Goal: Task Accomplishment & Management: Complete application form

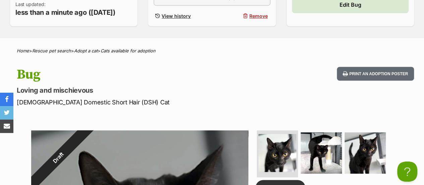
scroll to position [112, 0]
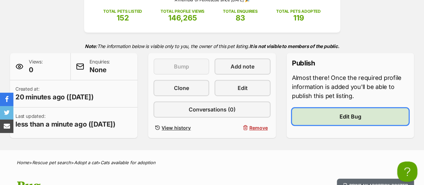
click at [347, 118] on span "Edit Bug" at bounding box center [350, 116] width 22 height 8
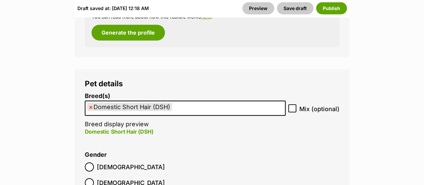
scroll to position [1012, 0]
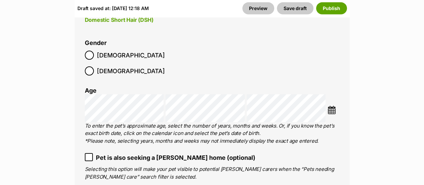
click at [331, 106] on img at bounding box center [331, 110] width 8 height 8
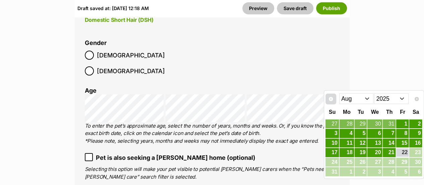
click at [330, 96] on span "Prev" at bounding box center [330, 98] width 5 height 5
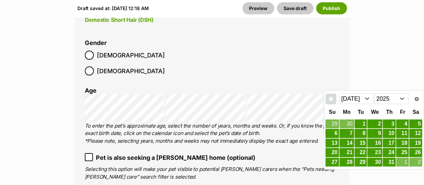
click at [329, 96] on span "Prev" at bounding box center [330, 98] width 5 height 5
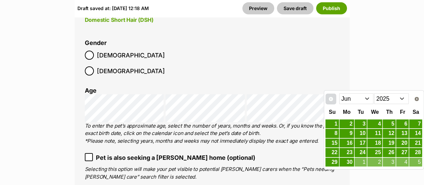
click at [329, 96] on span "Prev" at bounding box center [330, 98] width 5 height 5
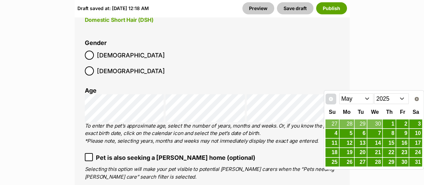
click at [329, 96] on span "Prev" at bounding box center [330, 98] width 5 height 5
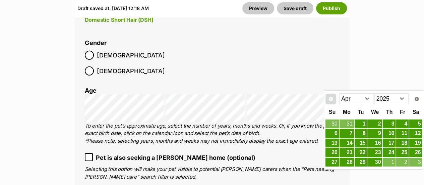
click at [330, 95] on link "Prev" at bounding box center [330, 98] width 11 height 11
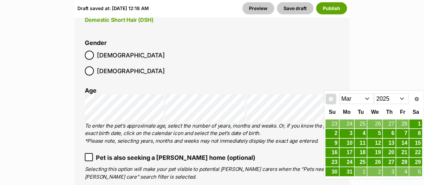
click at [330, 96] on span "Prev" at bounding box center [330, 98] width 5 height 5
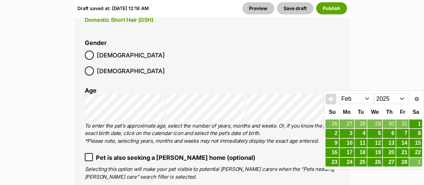
click at [330, 96] on span "Prev" at bounding box center [330, 98] width 5 height 5
click at [330, 95] on link "Prev" at bounding box center [330, 98] width 11 height 11
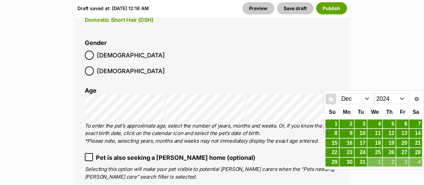
click at [329, 96] on span "Prev" at bounding box center [330, 98] width 5 height 5
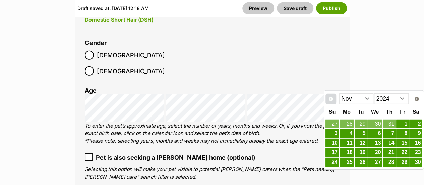
click at [329, 95] on link "Prev" at bounding box center [330, 98] width 11 height 11
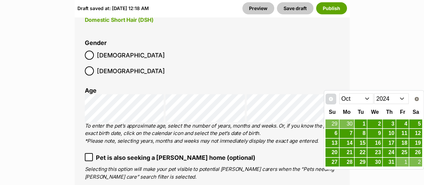
click at [329, 95] on link "Prev" at bounding box center [330, 98] width 11 height 11
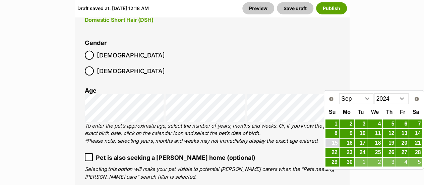
click at [334, 142] on link "15" at bounding box center [331, 143] width 13 height 8
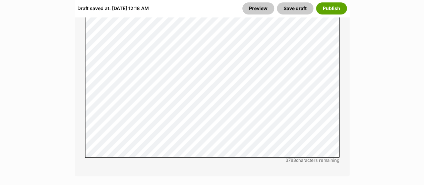
scroll to position [1682, 0]
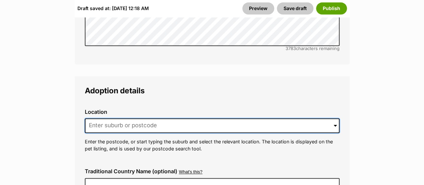
click at [293, 118] on input at bounding box center [212, 125] width 255 height 15
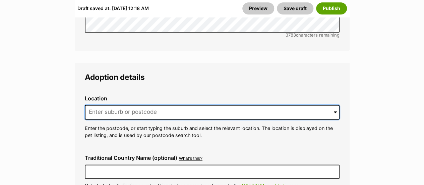
scroll to position [1696, 0]
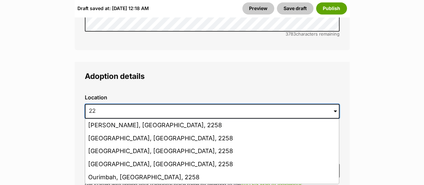
type input "2"
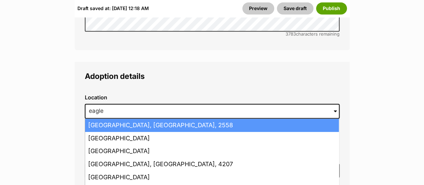
click at [240, 119] on li "Eagle Vale, New South Wales, 2558" at bounding box center [212, 125] width 254 height 13
type input "Eagle Vale, New South Wales, 2558"
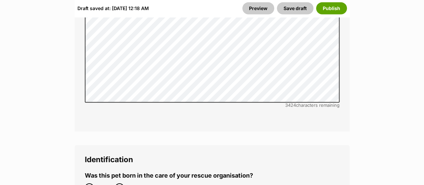
scroll to position [2366, 0]
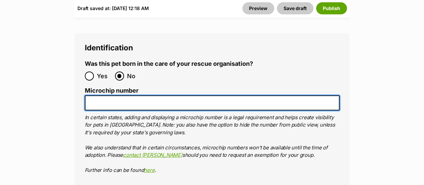
click at [254, 95] on input "Microchip number" at bounding box center [212, 102] width 255 height 15
click at [157, 95] on input "99100" at bounding box center [212, 102] width 255 height 15
click at [143, 95] on input "99100300" at bounding box center [212, 102] width 255 height 15
click at [155, 95] on input "991003003360" at bounding box center [212, 102] width 255 height 15
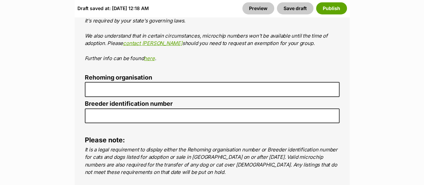
type input "991003003360385"
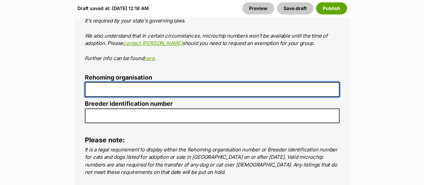
click at [175, 82] on input "Rehoming organisation" at bounding box center [212, 89] width 255 height 15
type input "The Cat Sanctuary"
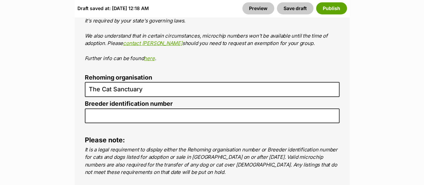
click at [248, 36] on p "In certain states, adding and displaying a microchip number is a legal requirem…" at bounding box center [212, 32] width 255 height 60
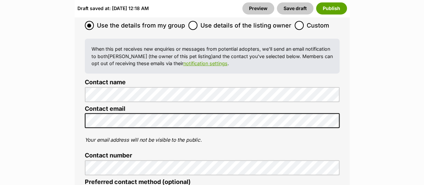
scroll to position [2812, 0]
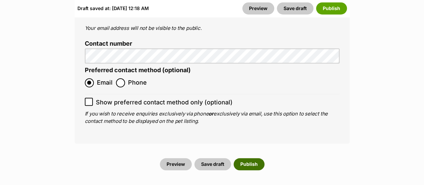
click at [254, 158] on button "Publish" at bounding box center [248, 164] width 31 height 12
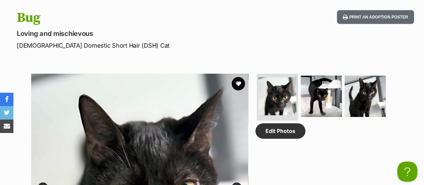
scroll to position [335, 0]
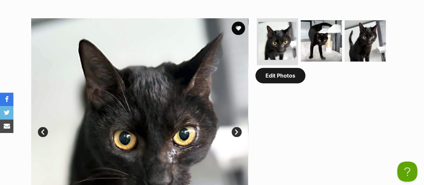
click at [287, 82] on link "Edit Photos" at bounding box center [280, 75] width 50 height 15
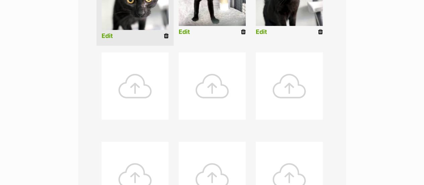
scroll to position [112, 0]
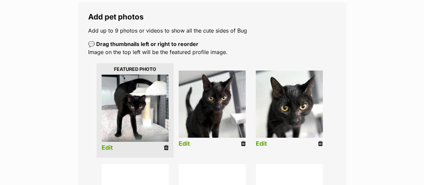
click at [293, 53] on p "💬 Drag thumbnails left or right to reorder Image on the top left will be the fe…" at bounding box center [212, 48] width 248 height 16
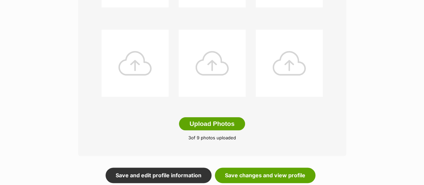
scroll to position [447, 0]
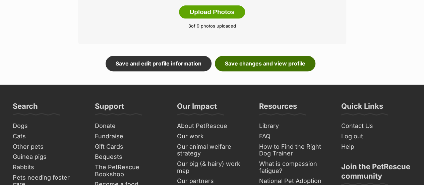
click at [280, 61] on link "Save changes and view profile" at bounding box center [265, 63] width 100 height 15
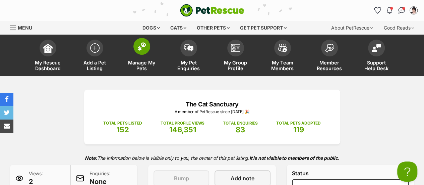
click at [142, 43] on img at bounding box center [141, 46] width 9 height 9
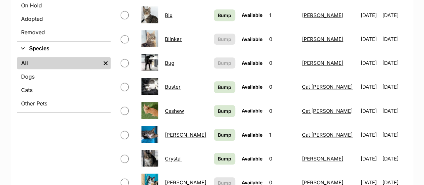
scroll to position [112, 0]
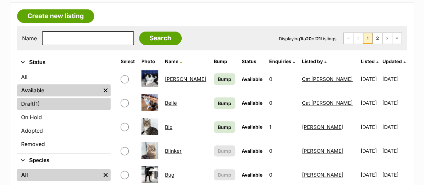
click at [22, 108] on link "Draft (1) Items" at bounding box center [63, 103] width 93 height 12
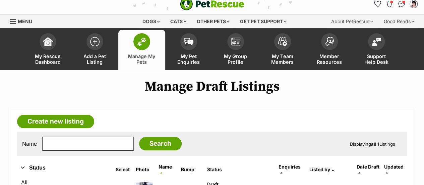
scroll to position [112, 0]
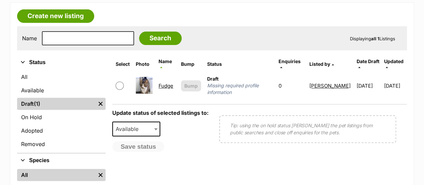
click at [167, 82] on link "Fudge" at bounding box center [165, 85] width 15 height 6
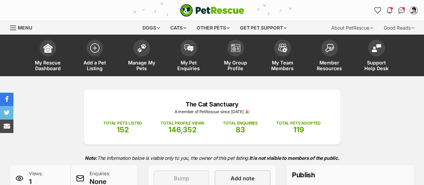
scroll to position [112, 0]
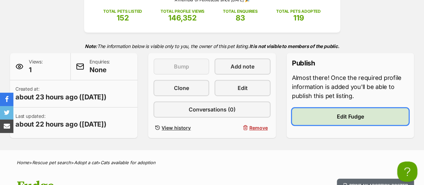
click at [371, 118] on link "Edit Fudge" at bounding box center [350, 116] width 117 height 17
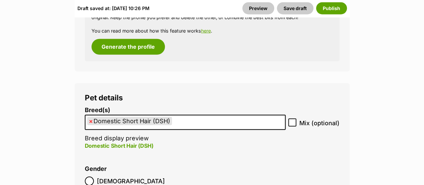
scroll to position [1005, 0]
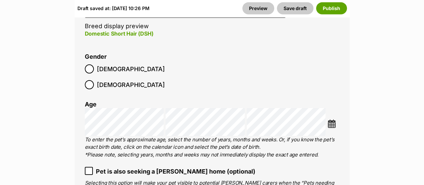
click at [330, 119] on img at bounding box center [331, 123] width 8 height 8
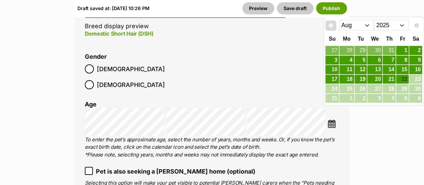
click at [330, 30] on link "Prev" at bounding box center [330, 25] width 11 height 11
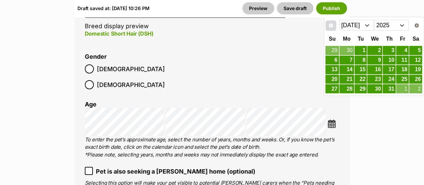
click at [330, 30] on link "Prev" at bounding box center [330, 25] width 11 height 11
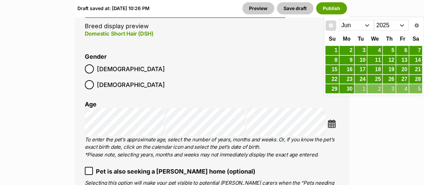
click at [330, 30] on link "Prev" at bounding box center [330, 25] width 11 height 11
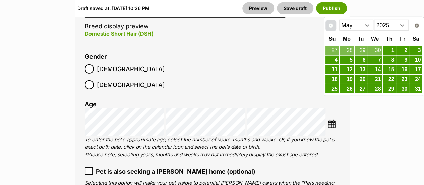
click at [330, 30] on link "Prev" at bounding box center [330, 25] width 11 height 11
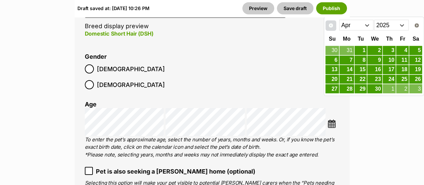
click at [330, 30] on link "Prev" at bounding box center [330, 25] width 11 height 11
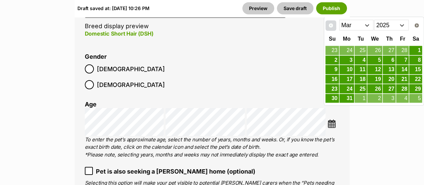
click at [330, 30] on link "Prev" at bounding box center [330, 25] width 11 height 11
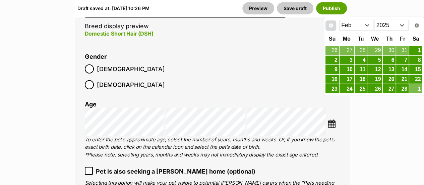
click at [330, 30] on link "Prev" at bounding box center [330, 25] width 11 height 11
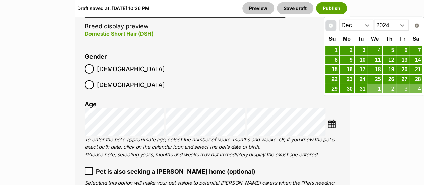
click at [330, 30] on link "Prev" at bounding box center [330, 25] width 11 height 11
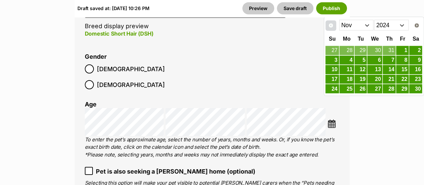
click at [330, 30] on link "Prev" at bounding box center [330, 25] width 11 height 11
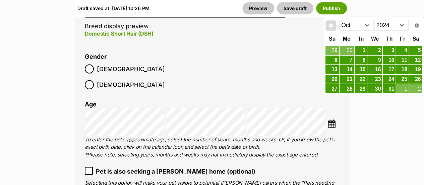
click at [330, 30] on link "Prev" at bounding box center [330, 25] width 11 height 11
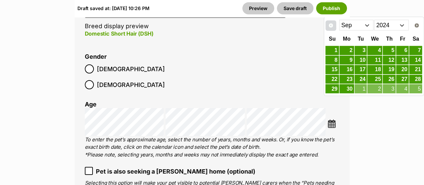
click at [330, 29] on link "Prev" at bounding box center [330, 25] width 11 height 11
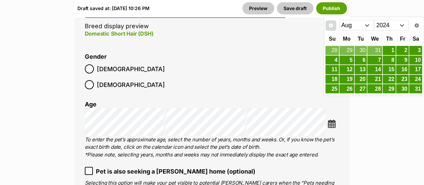
click at [330, 29] on link "Prev" at bounding box center [330, 25] width 11 height 11
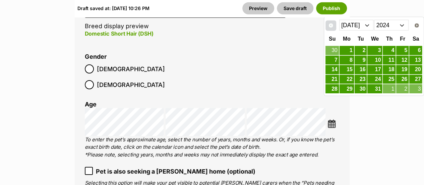
click at [330, 29] on link "Prev" at bounding box center [330, 25] width 11 height 11
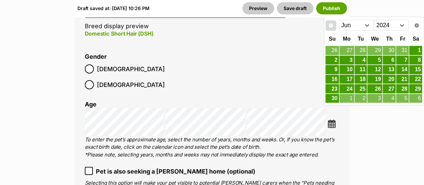
click at [330, 29] on link "Prev" at bounding box center [330, 25] width 11 height 11
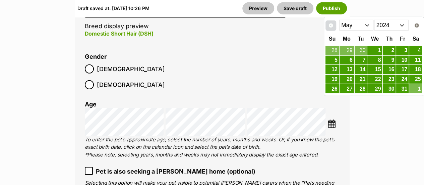
click at [330, 29] on link "Prev" at bounding box center [330, 25] width 11 height 11
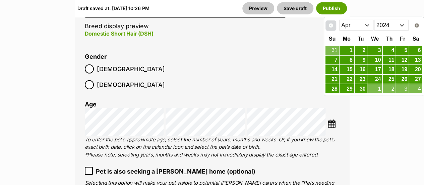
click at [330, 29] on link "Prev" at bounding box center [330, 25] width 11 height 11
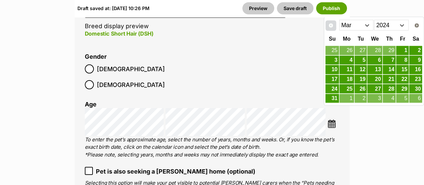
click at [330, 29] on link "Prev" at bounding box center [330, 25] width 11 height 11
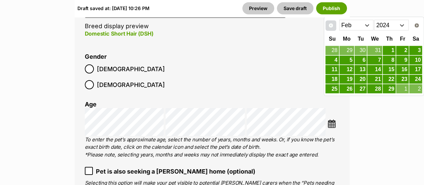
click at [330, 29] on link "Prev" at bounding box center [330, 25] width 11 height 11
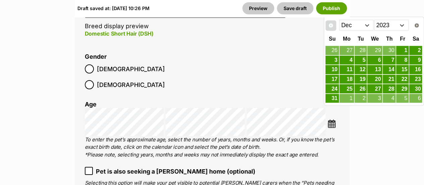
click at [330, 29] on link "Prev" at bounding box center [330, 25] width 11 height 11
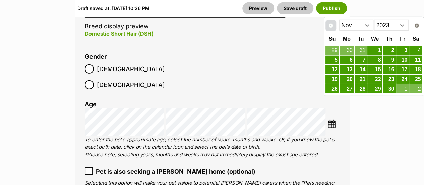
click at [330, 29] on link "Prev" at bounding box center [330, 25] width 11 height 11
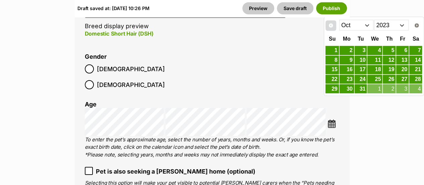
click at [330, 29] on link "Prev" at bounding box center [330, 25] width 11 height 11
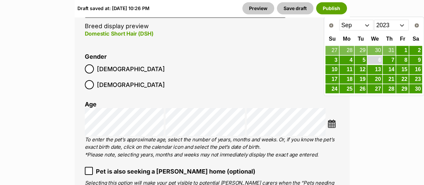
click at [379, 58] on link "6" at bounding box center [374, 60] width 15 height 8
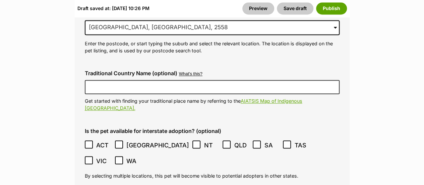
scroll to position [1898, 0]
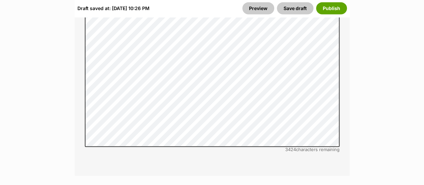
scroll to position [2345, 0]
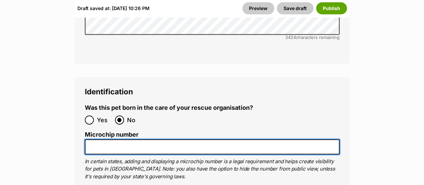
click at [190, 139] on input "Microchip number" at bounding box center [212, 146] width 255 height 15
click at [158, 139] on input "99100" at bounding box center [212, 146] width 255 height 15
click at [168, 139] on input "99100300" at bounding box center [212, 146] width 255 height 15
click at [155, 139] on input "99100300308" at bounding box center [212, 146] width 255 height 15
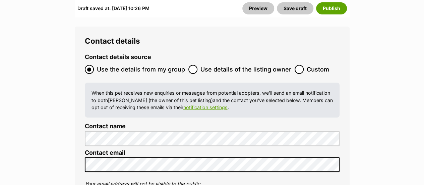
scroll to position [2791, 0]
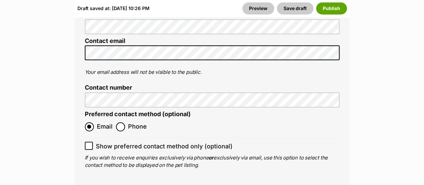
type input "991003003084284"
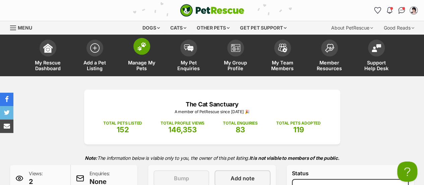
click at [139, 53] on span at bounding box center [141, 46] width 17 height 17
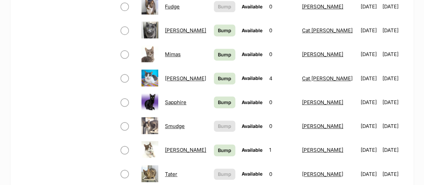
scroll to position [558, 0]
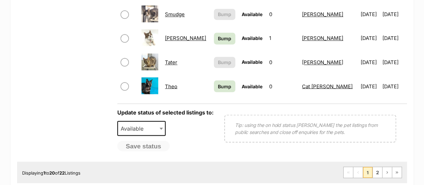
click at [184, 12] on link "Smudge" at bounding box center [175, 14] width 20 height 6
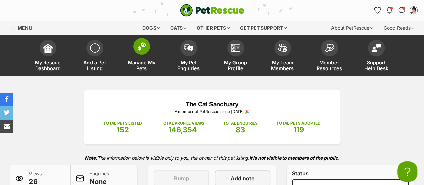
click at [151, 49] on link "Manage My Pets" at bounding box center [141, 56] width 47 height 40
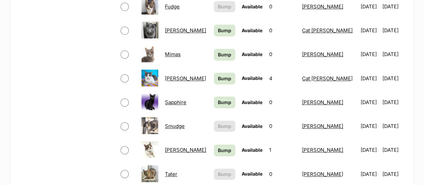
scroll to position [335, 0]
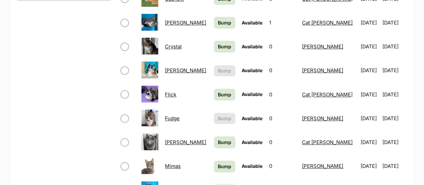
click at [179, 119] on link "Fudge" at bounding box center [172, 118] width 15 height 6
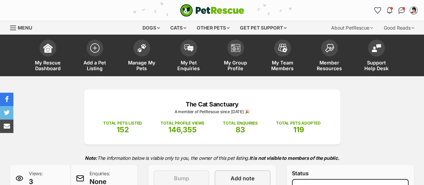
scroll to position [112, 0]
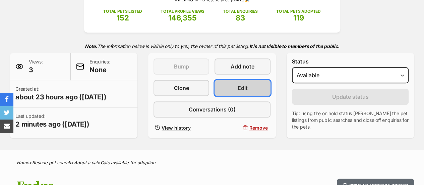
click at [255, 86] on link "Edit" at bounding box center [242, 88] width 56 height 16
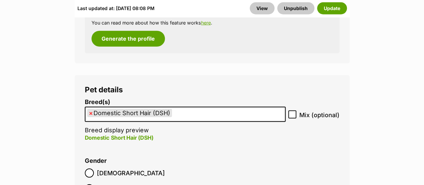
scroll to position [1005, 0]
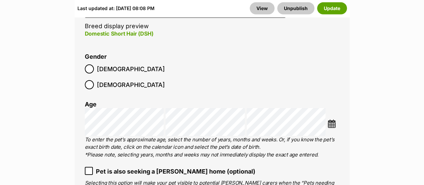
click at [328, 119] on img at bounding box center [331, 123] width 8 height 8
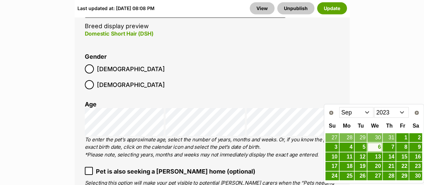
click at [400, 115] on select "2013 2014 2015 2016 2017 2018 2019 2020 2021 2022 2023 2024 2025" at bounding box center [391, 112] width 35 height 11
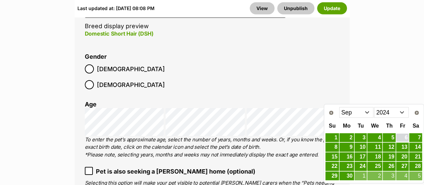
click at [401, 135] on link "6" at bounding box center [402, 137] width 12 height 8
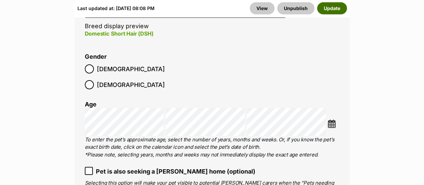
click at [333, 7] on button "Update" at bounding box center [332, 8] width 30 height 12
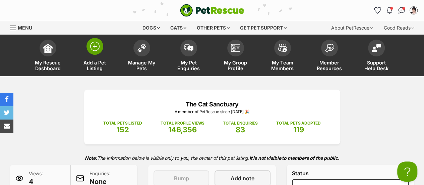
click at [94, 44] on img at bounding box center [94, 46] width 9 height 9
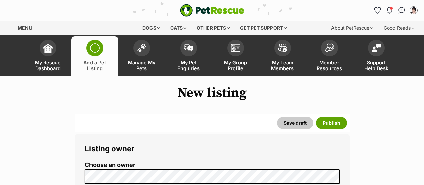
select select
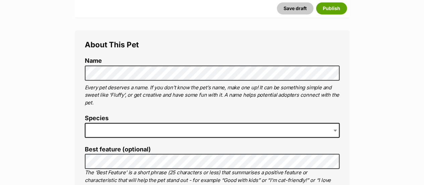
scroll to position [112, 0]
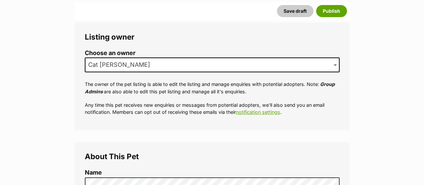
click at [181, 65] on span "Cat [PERSON_NAME]" at bounding box center [212, 64] width 255 height 15
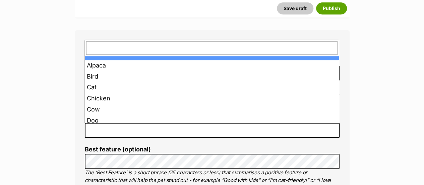
click at [156, 128] on span at bounding box center [212, 130] width 255 height 15
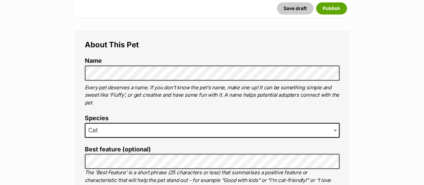
scroll to position [335, 0]
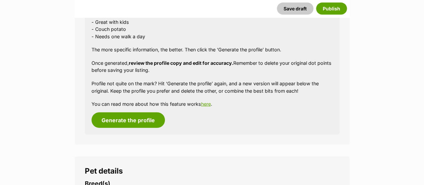
scroll to position [781, 0]
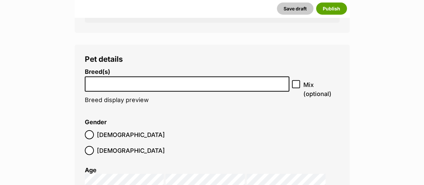
click at [154, 91] on span at bounding box center [187, 83] width 205 height 15
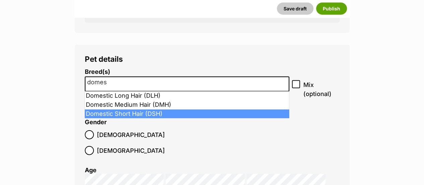
type input "domes"
select select "252102"
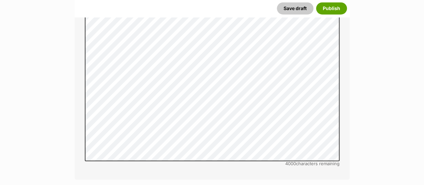
scroll to position [1563, 0]
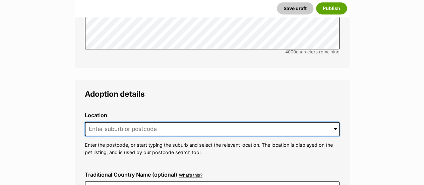
click at [192, 122] on input at bounding box center [212, 129] width 255 height 15
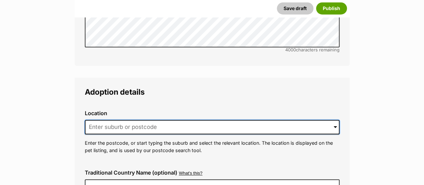
scroll to position [1573, 0]
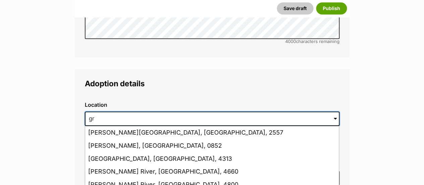
type input "g"
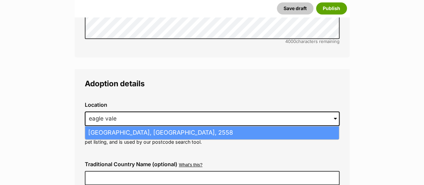
click at [192, 126] on li "Eagle Vale, New South Wales, 2558" at bounding box center [212, 132] width 254 height 13
type input "Eagle Vale, New South Wales, 2558"
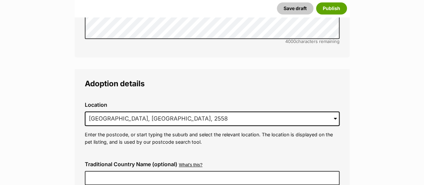
scroll to position [1685, 0]
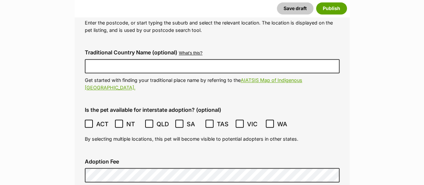
checkbox input "true"
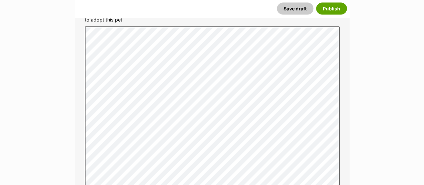
scroll to position [2132, 0]
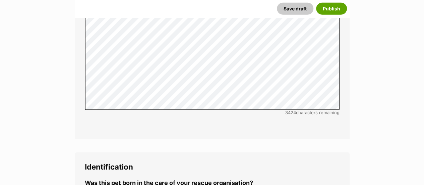
radio input "true"
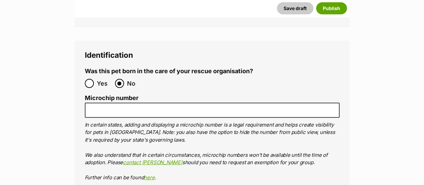
scroll to position [2355, 0]
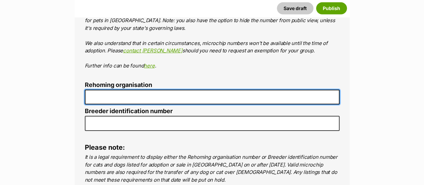
click at [139, 89] on input "Rehoming organisation" at bounding box center [212, 96] width 255 height 15
type input "The Cat Sanctuary"
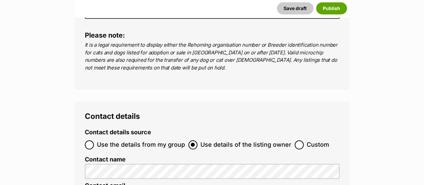
click at [105, 140] on span "Use the details from my group" at bounding box center [141, 144] width 88 height 9
click at [94, 140] on input "Use the details from my group" at bounding box center [89, 144] width 9 height 9
radio input "true"
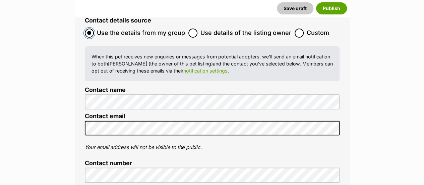
scroll to position [2690, 0]
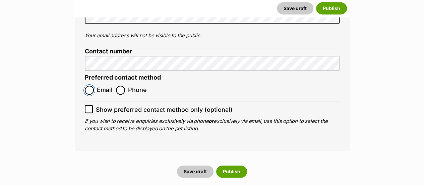
click at [88, 85] on input "Email" at bounding box center [89, 89] width 9 height 9
radio input "true"
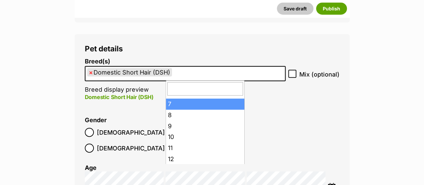
scroll to position [62, 0]
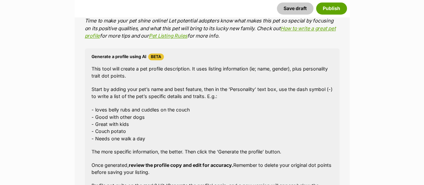
scroll to position [680, 0]
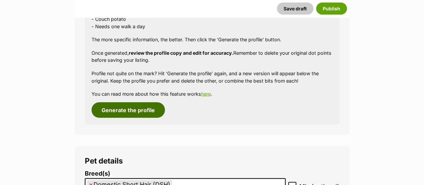
click at [137, 108] on button "Generate the profile" at bounding box center [127, 109] width 73 height 15
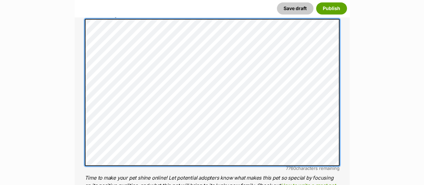
scroll to position [35, 0]
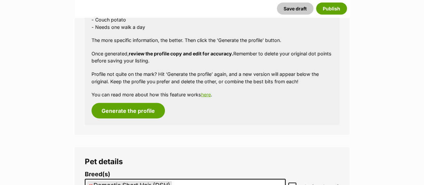
scroll to position [680, 0]
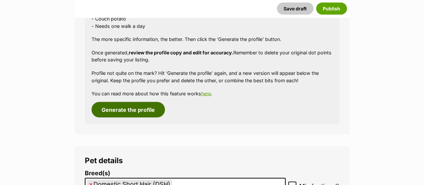
click at [118, 112] on button "Generate the profile" at bounding box center [127, 109] width 73 height 15
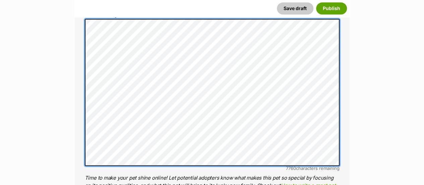
scroll to position [0, 0]
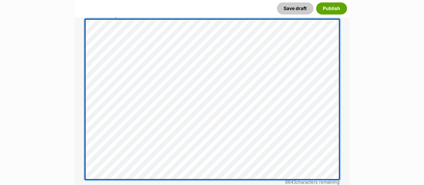
scroll to position [523, 0]
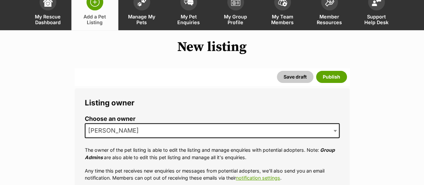
scroll to position [0, 0]
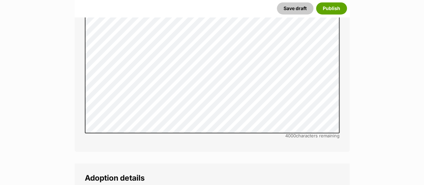
scroll to position [1563, 0]
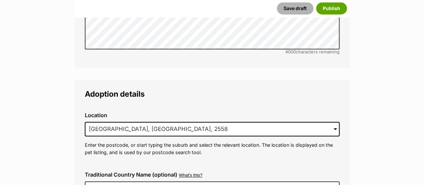
click at [299, 6] on button "Save draft" at bounding box center [295, 8] width 37 height 12
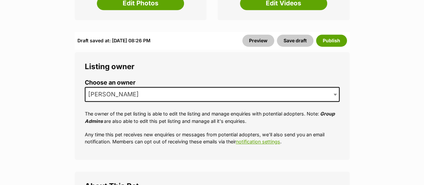
scroll to position [112, 0]
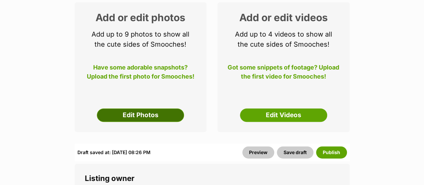
click at [149, 112] on link "Edit Photos" at bounding box center [140, 114] width 87 height 13
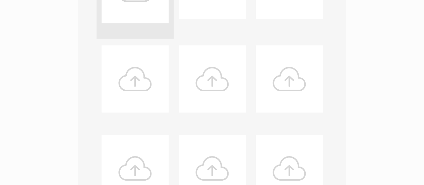
scroll to position [335, 0]
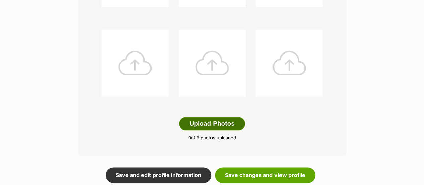
click at [215, 123] on button "Upload Photos" at bounding box center [212, 123] width 66 height 13
click at [200, 126] on button "Upload Photos" at bounding box center [212, 123] width 66 height 13
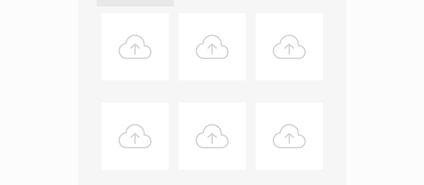
scroll to position [447, 0]
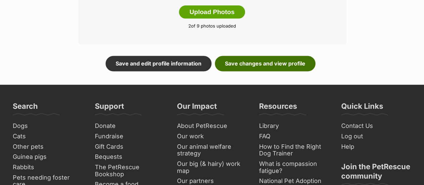
click at [270, 63] on link "Save changes and view profile" at bounding box center [265, 63] width 100 height 15
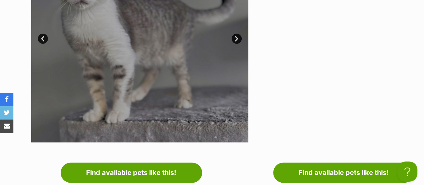
scroll to position [335, 0]
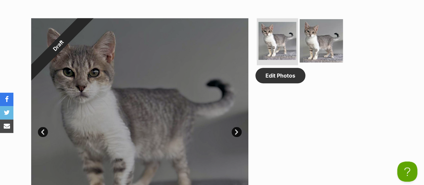
click at [307, 49] on img at bounding box center [320, 40] width 43 height 43
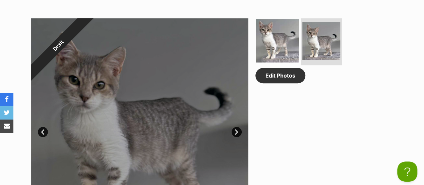
click at [265, 55] on img at bounding box center [277, 40] width 43 height 43
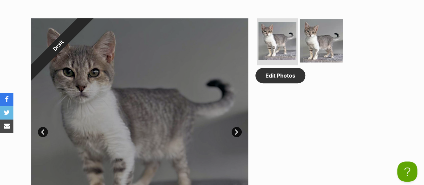
click at [318, 51] on img at bounding box center [320, 40] width 43 height 43
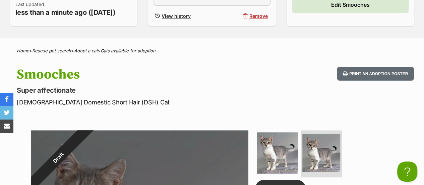
scroll to position [112, 0]
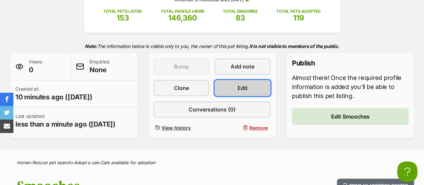
click at [263, 83] on link "Edit" at bounding box center [242, 88] width 56 height 16
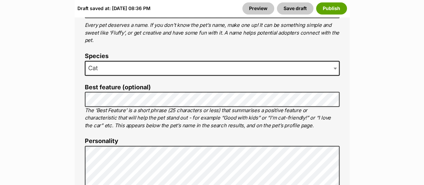
scroll to position [558, 0]
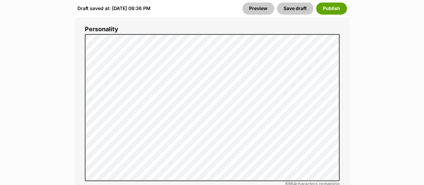
drag, startPoint x: 81, startPoint y: 45, endPoint x: 62, endPoint y: 45, distance: 19.4
click at [290, 7] on button "Save draft" at bounding box center [295, 8] width 37 height 12
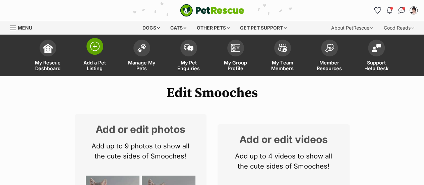
click at [90, 50] on img at bounding box center [94, 46] width 9 height 9
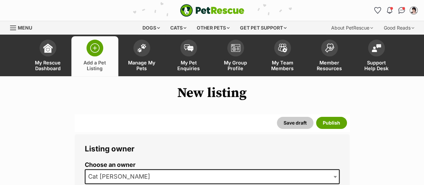
scroll to position [112, 0]
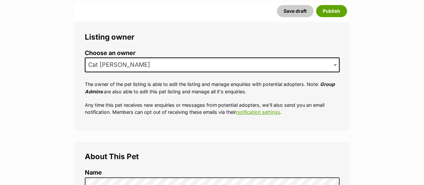
click at [177, 56] on label "Choose an owner" at bounding box center [212, 53] width 255 height 7
click at [178, 59] on span "Cat [PERSON_NAME]" at bounding box center [212, 64] width 255 height 15
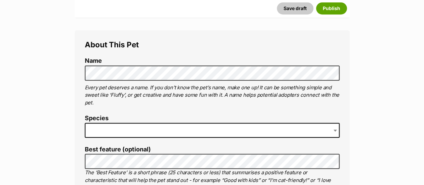
click at [144, 128] on span at bounding box center [212, 130] width 255 height 15
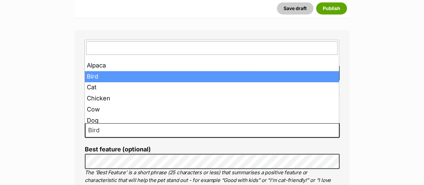
click at [107, 128] on span "Bird" at bounding box center [212, 130] width 255 height 15
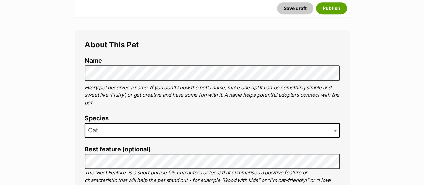
scroll to position [335, 0]
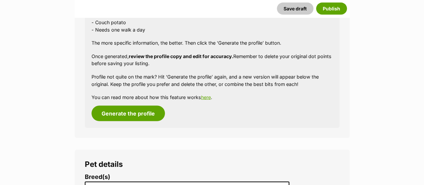
scroll to position [781, 0]
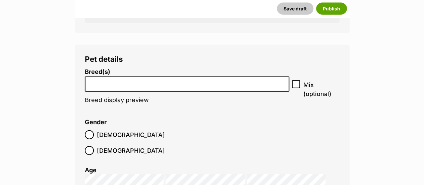
click at [165, 86] on li at bounding box center [187, 84] width 200 height 14
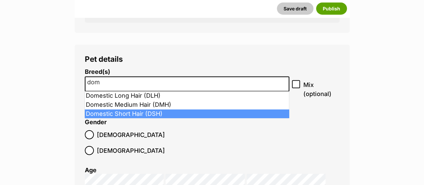
type input "dom"
select select "252102"
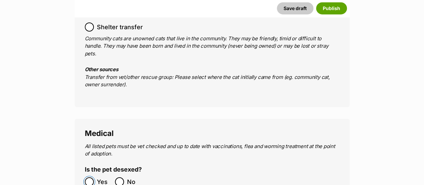
scroll to position [1232, 0]
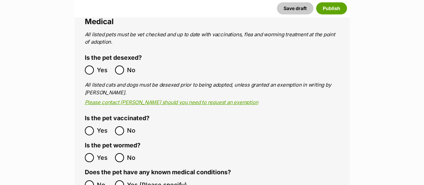
click at [94, 126] on label "Yes" at bounding box center [98, 130] width 27 height 9
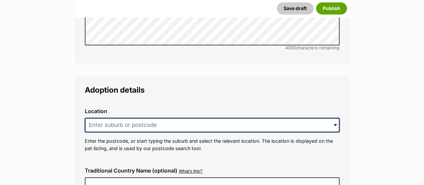
click at [117, 118] on input at bounding box center [212, 125] width 255 height 15
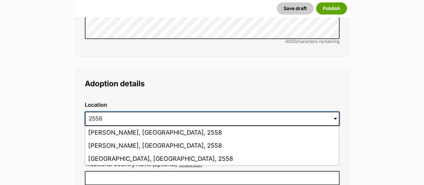
click at [119, 111] on input "2558" at bounding box center [212, 118] width 255 height 15
click at [133, 96] on div "Location 0 options available. 2558 Eschol Park, New South Wales, 2558 Kearns, N…" at bounding box center [211, 123] width 265 height 54
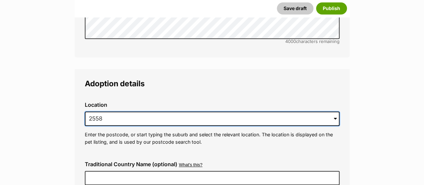
click at [167, 111] on input "2558" at bounding box center [212, 118] width 255 height 15
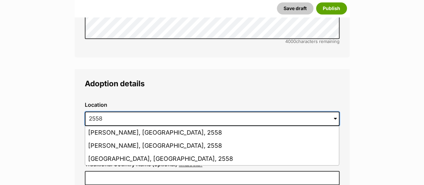
drag, startPoint x: 147, startPoint y: 95, endPoint x: 56, endPoint y: 92, distance: 91.1
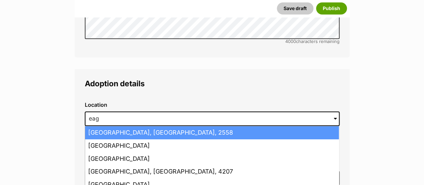
click at [86, 126] on li "Eagle Vale, New South Wales, 2558" at bounding box center [212, 132] width 254 height 13
type input "Eagle Vale, New South Wales, 2558"
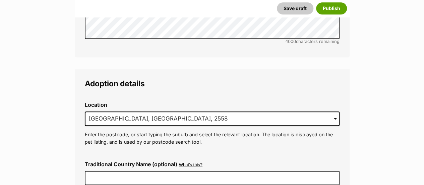
scroll to position [1685, 0]
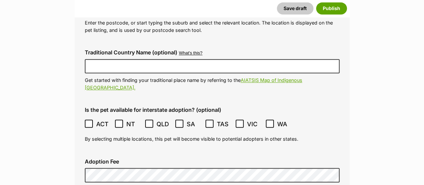
checkbox input "true"
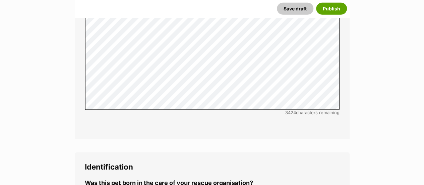
scroll to position [2243, 0]
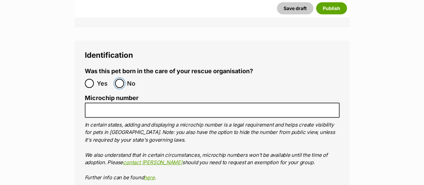
click at [119, 79] on input "No" at bounding box center [119, 83] width 9 height 9
radio input "true"
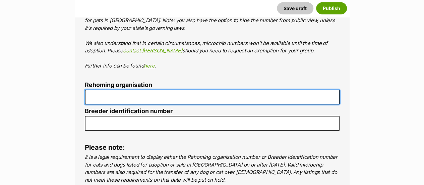
click at [172, 89] on input "Rehoming organisation" at bounding box center [212, 96] width 255 height 15
type input "The Cat Sanctuary"
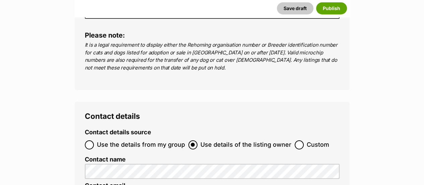
click at [102, 140] on span "Use the details from my group" at bounding box center [141, 144] width 88 height 9
click at [94, 140] on input "Use the details from my group" at bounding box center [89, 144] width 9 height 9
radio input "true"
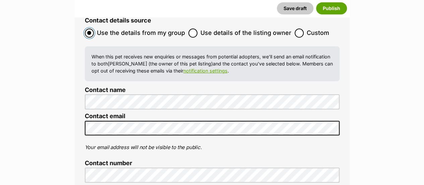
scroll to position [2690, 0]
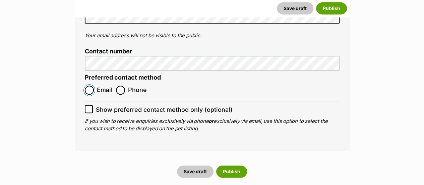
click at [85, 85] on input "Email" at bounding box center [89, 89] width 9 height 9
radio input "true"
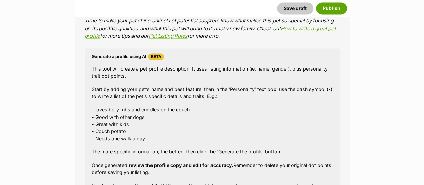
scroll to position [680, 0]
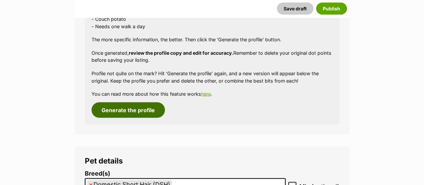
click at [138, 108] on button "Generate the profile" at bounding box center [127, 109] width 73 height 15
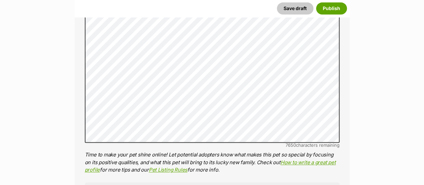
scroll to position [412, 0]
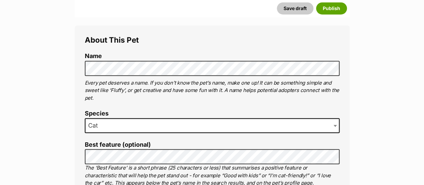
scroll to position [340, 0]
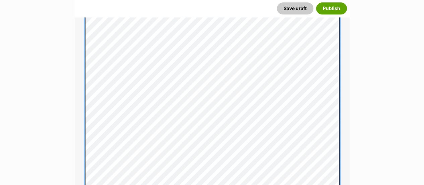
scroll to position [458, 0]
click at [77, 123] on div "About This Pet Name Henlo there, it looks like you might be using the pet name …" at bounding box center [212, 110] width 275 height 630
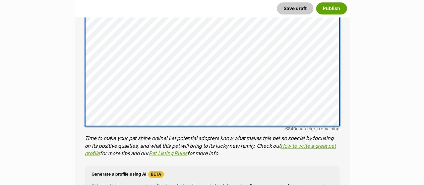
scroll to position [346, 0]
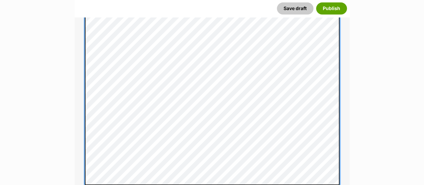
scroll to position [336, 0]
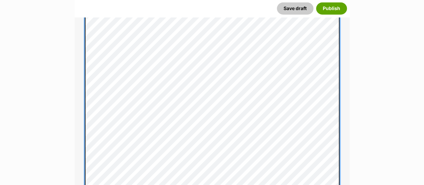
scroll to position [360, 0]
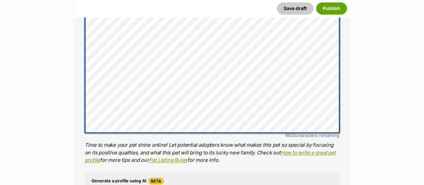
click at [80, 98] on div "About This Pet Name Henlo there, it looks like you might be using the pet name …" at bounding box center [212, 75] width 275 height 589
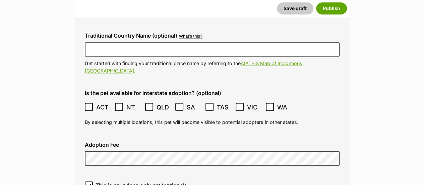
scroll to position [1812, 0]
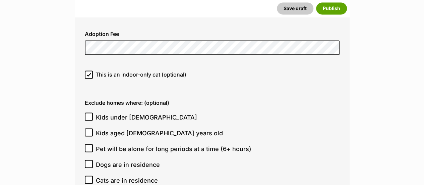
click at [90, 161] on icon at bounding box center [88, 163] width 5 height 5
click at [90, 159] on input "Dogs are in residence" at bounding box center [89, 163] width 8 height 8
checkbox input "true"
click at [90, 114] on icon at bounding box center [88, 116] width 5 height 5
click at [90, 112] on input "Kids under 5 years old" at bounding box center [89, 116] width 8 height 8
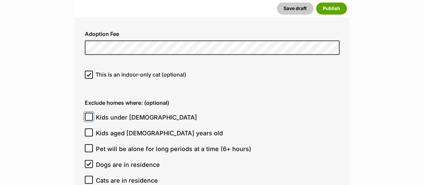
checkbox input "true"
click at [87, 130] on icon at bounding box center [89, 131] width 4 height 3
click at [87, 128] on input "Kids aged 6-12 years old" at bounding box center [89, 132] width 8 height 8
click at [90, 130] on icon at bounding box center [88, 132] width 5 height 5
click at [90, 128] on input "Kids aged 6-12 years old" at bounding box center [89, 132] width 8 height 8
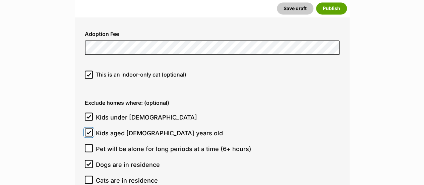
checkbox input "false"
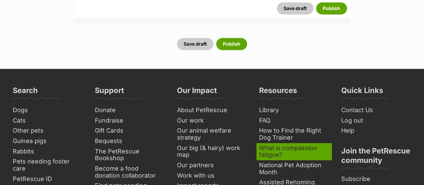
scroll to position [2705, 0]
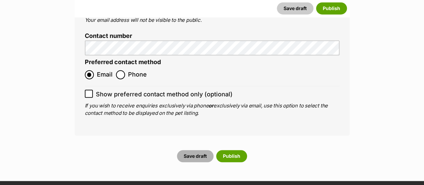
click at [185, 150] on button "Save draft" at bounding box center [195, 156] width 37 height 12
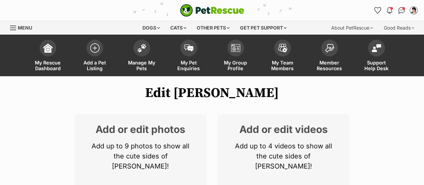
scroll to position [112, 0]
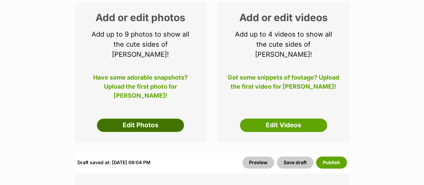
click at [139, 118] on link "Edit Photos" at bounding box center [140, 124] width 87 height 13
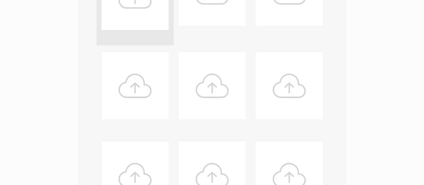
scroll to position [335, 0]
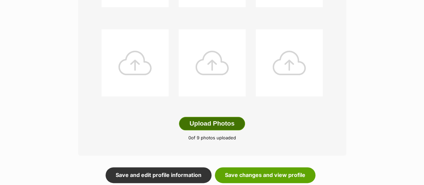
click at [215, 119] on button "Upload Photos" at bounding box center [212, 123] width 66 height 13
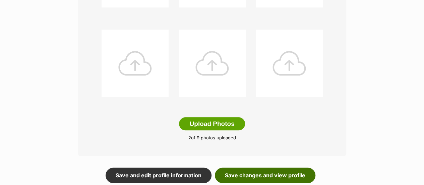
click at [226, 176] on link "Save changes and view profile" at bounding box center [265, 174] width 100 height 15
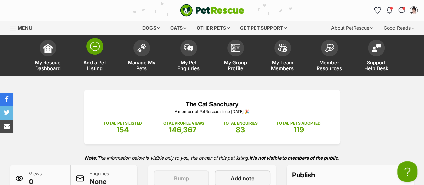
click at [96, 55] on link "Add a Pet Listing" at bounding box center [94, 56] width 47 height 40
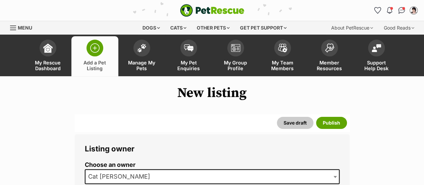
scroll to position [112, 0]
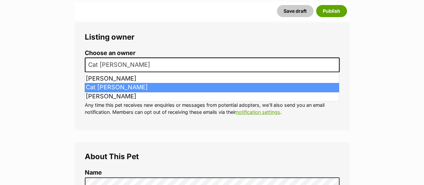
click at [157, 65] on span "Cat [PERSON_NAME]" at bounding box center [212, 64] width 255 height 15
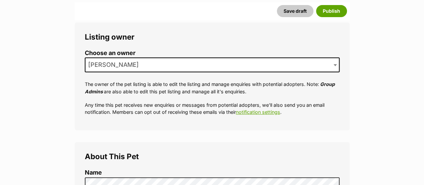
scroll to position [223, 0]
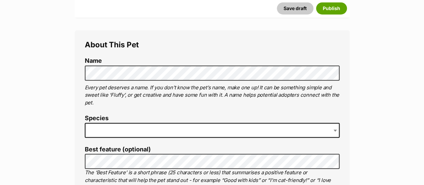
click at [163, 128] on span at bounding box center [212, 130] width 255 height 15
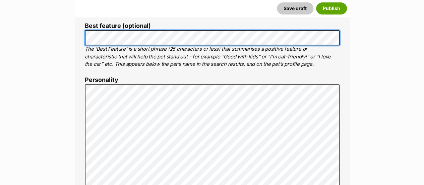
scroll to position [0, 0]
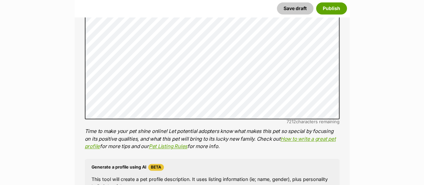
scroll to position [346, 0]
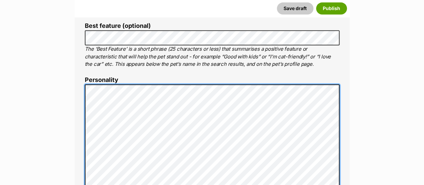
click at [79, 148] on div "About This Pet Name Henlo there, it looks like you might be using the pet name …" at bounding box center [212, 187] width 275 height 561
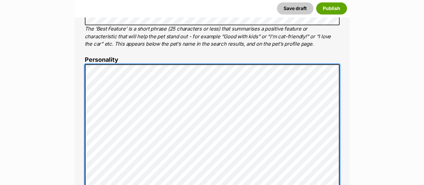
scroll to position [375, 0]
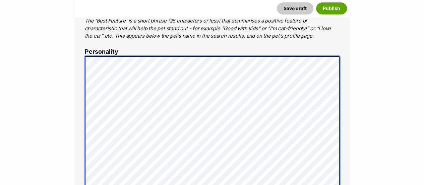
click at [82, 144] on div "About This Pet Name Henlo there, it looks like you might be using the pet name …" at bounding box center [212, 159] width 275 height 561
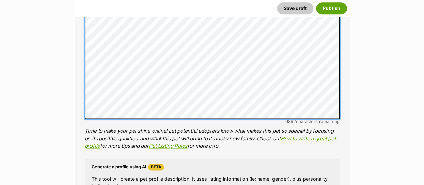
scroll to position [447, 0]
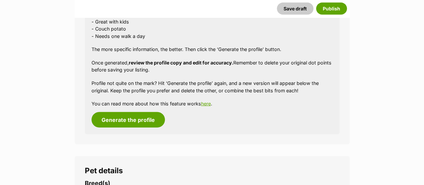
scroll to position [782, 0]
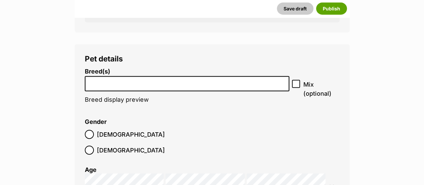
click at [202, 81] on input "search" at bounding box center [187, 81] width 200 height 7
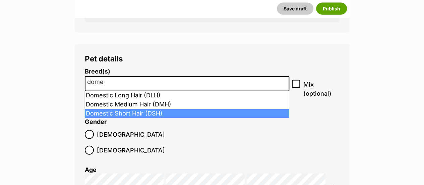
type input "dome"
select select "252102"
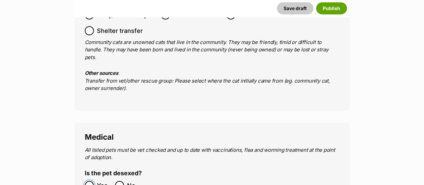
scroll to position [1229, 0]
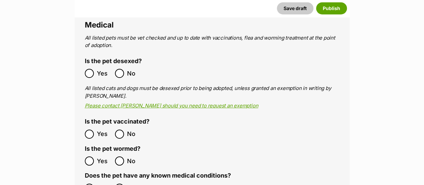
click at [94, 129] on label "Yes" at bounding box center [98, 133] width 27 height 9
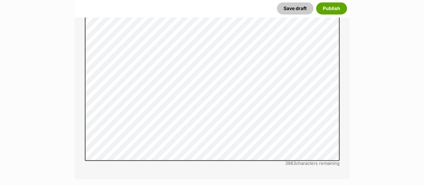
scroll to position [1340, 0]
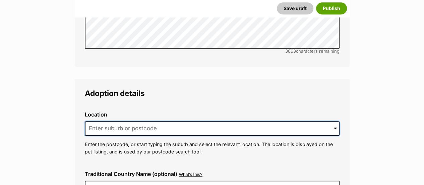
click at [192, 121] on input at bounding box center [212, 128] width 255 height 15
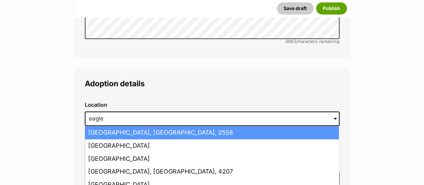
click at [96, 126] on li "Eagle Vale, New South Wales, 2558" at bounding box center [212, 132] width 254 height 13
type input "Eagle Vale, New South Wales, 2558"
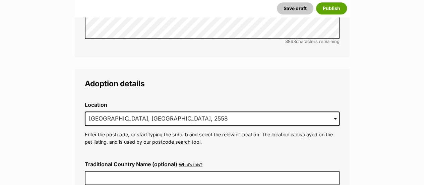
scroll to position [1685, 0]
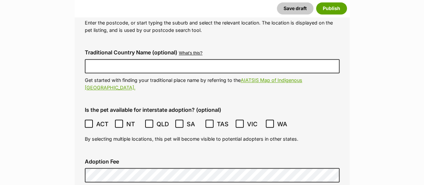
checkbox input "true"
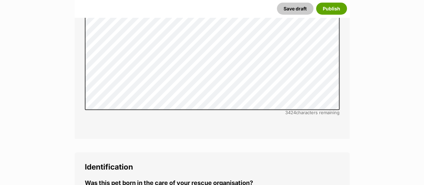
scroll to position [2243, 0]
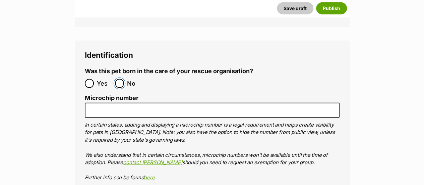
click at [123, 79] on input "No" at bounding box center [119, 83] width 9 height 9
radio input "true"
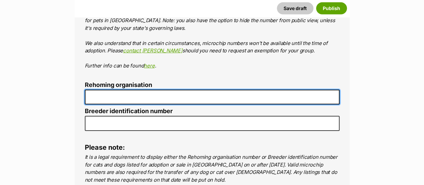
click at [137, 89] on input "Rehoming organisation" at bounding box center [212, 96] width 255 height 15
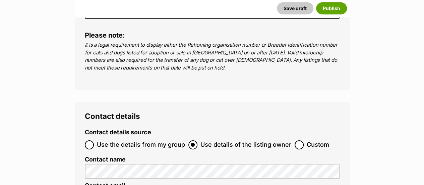
scroll to position [2355, 0]
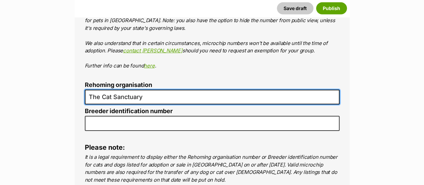
type input "The Cat Sanctuary"
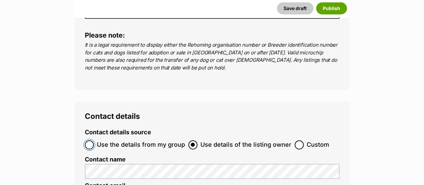
click at [90, 140] on input "Use the details from my group" at bounding box center [89, 144] width 9 height 9
radio input "true"
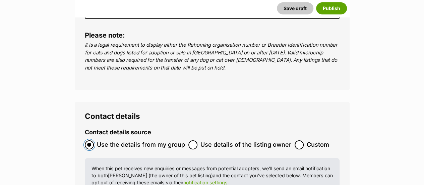
scroll to position [2578, 0]
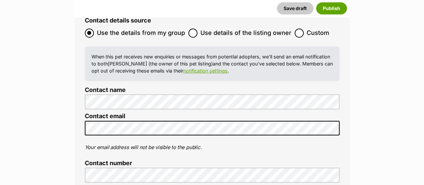
radio input "true"
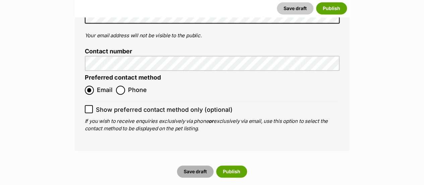
click at [199, 165] on button "Save draft" at bounding box center [195, 171] width 37 height 12
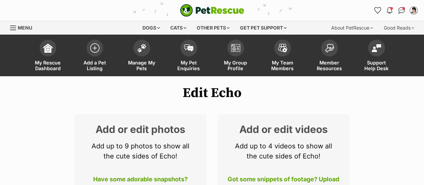
scroll to position [112, 0]
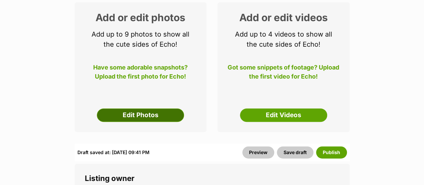
click at [124, 119] on link "Edit Photos" at bounding box center [140, 114] width 87 height 13
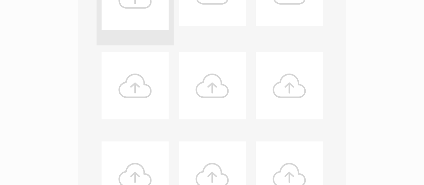
scroll to position [112, 0]
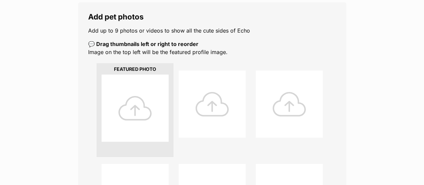
click at [128, 113] on div at bounding box center [134, 107] width 67 height 67
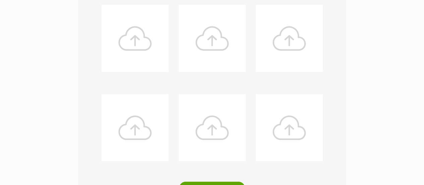
scroll to position [335, 0]
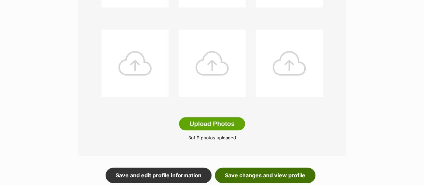
click at [248, 171] on link "Save changes and view profile" at bounding box center [265, 174] width 100 height 15
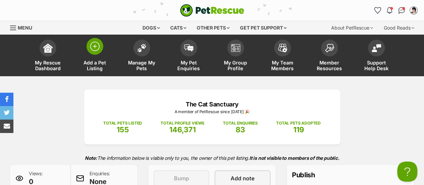
click at [97, 51] on span at bounding box center [94, 46] width 17 height 17
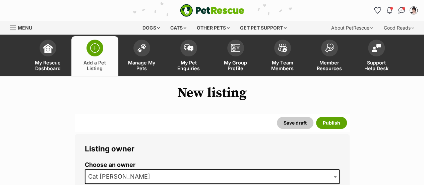
scroll to position [112, 0]
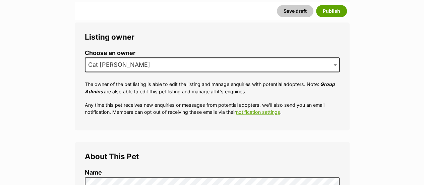
click at [143, 60] on span "Cat [PERSON_NAME]" at bounding box center [212, 64] width 255 height 15
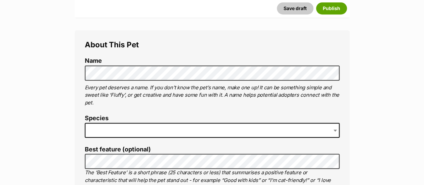
click at [123, 130] on span at bounding box center [212, 130] width 255 height 15
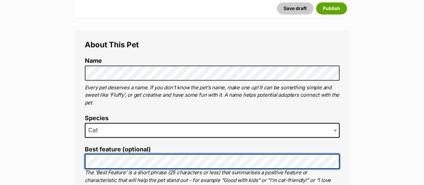
click at [87, 152] on li "Best feature (optional) The ‘Best Feature’ is a short phrase (25 characters or …" at bounding box center [212, 169] width 255 height 46
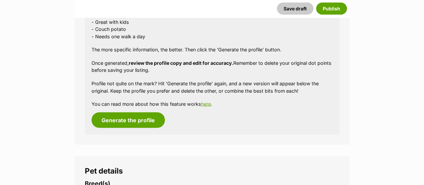
scroll to position [781, 0]
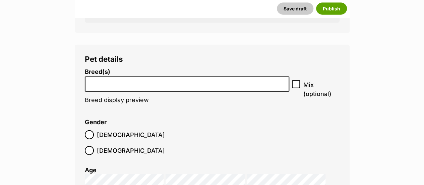
click at [151, 88] on li at bounding box center [187, 84] width 200 height 14
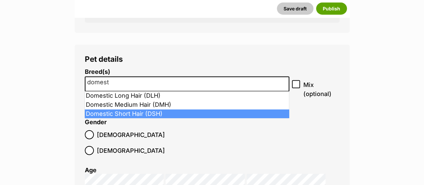
type input "domest"
select select "252102"
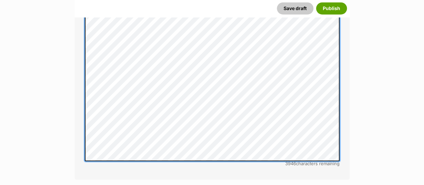
scroll to position [1563, 0]
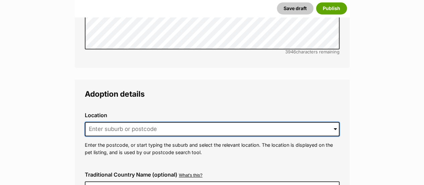
click at [161, 122] on input at bounding box center [212, 129] width 255 height 15
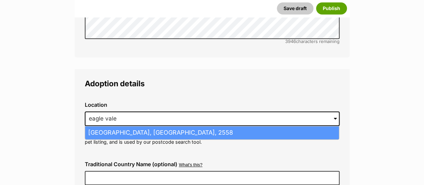
click at [88, 126] on li "Eagle Vale, New South Wales, 2558" at bounding box center [212, 132] width 254 height 13
type input "Eagle Vale, New South Wales, 2558"
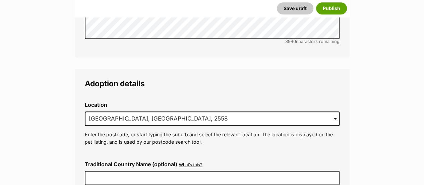
scroll to position [1685, 0]
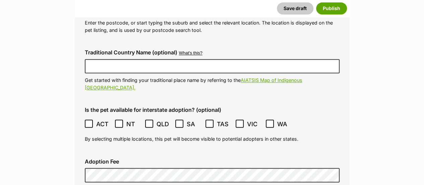
checkbox input "true"
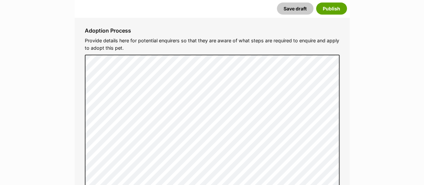
scroll to position [2132, 0]
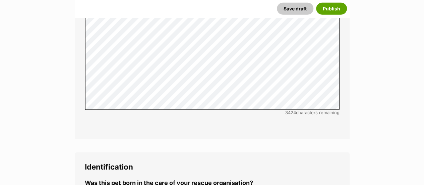
radio input "true"
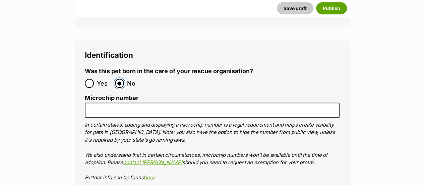
scroll to position [2355, 0]
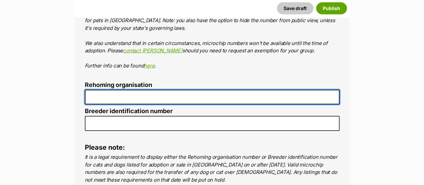
click at [165, 89] on input "Rehoming organisation" at bounding box center [212, 96] width 255 height 15
type input "The Cat Sanctuary"
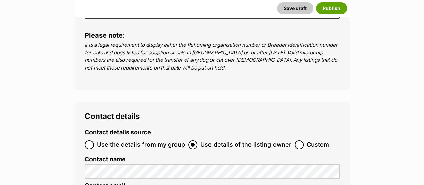
click at [98, 140] on span "Use the details from my group" at bounding box center [141, 144] width 88 height 9
click at [94, 140] on input "Use the details from my group" at bounding box center [89, 144] width 9 height 9
radio input "true"
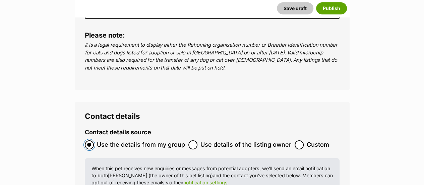
scroll to position [2578, 0]
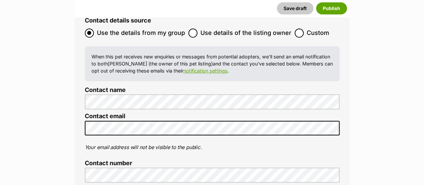
radio input "true"
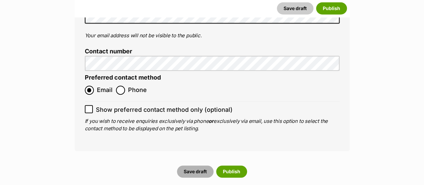
click at [202, 165] on button "Save draft" at bounding box center [195, 171] width 37 height 12
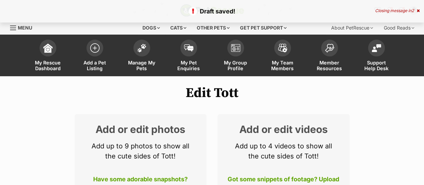
scroll to position [112, 0]
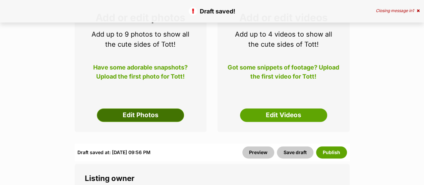
click at [164, 112] on link "Edit Photos" at bounding box center [140, 114] width 87 height 13
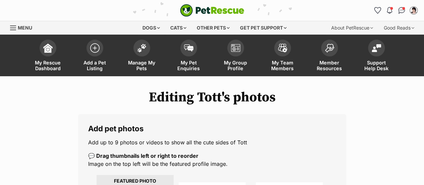
scroll to position [112, 0]
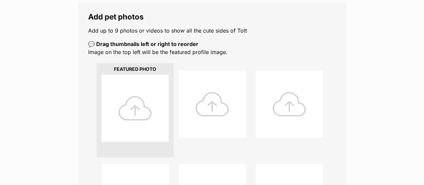
click at [149, 132] on div at bounding box center [134, 107] width 67 height 67
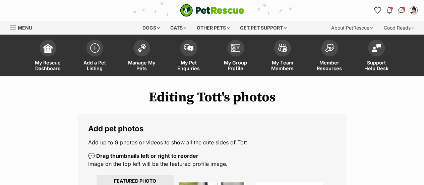
scroll to position [447, 0]
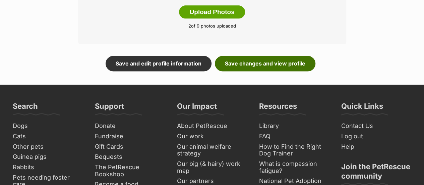
click at [249, 61] on link "Save changes and view profile" at bounding box center [265, 63] width 100 height 15
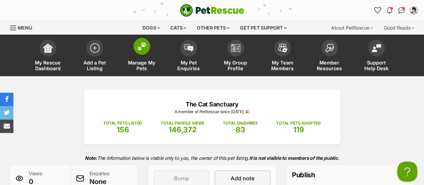
click at [136, 47] on span at bounding box center [141, 46] width 17 height 17
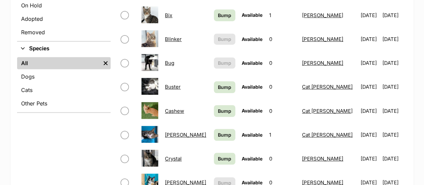
scroll to position [112, 0]
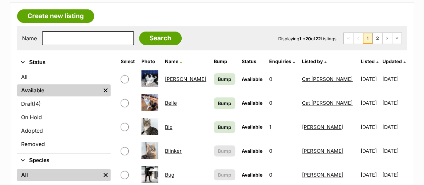
click at [149, 98] on img at bounding box center [149, 102] width 17 height 17
